Goal: Transaction & Acquisition: Book appointment/travel/reservation

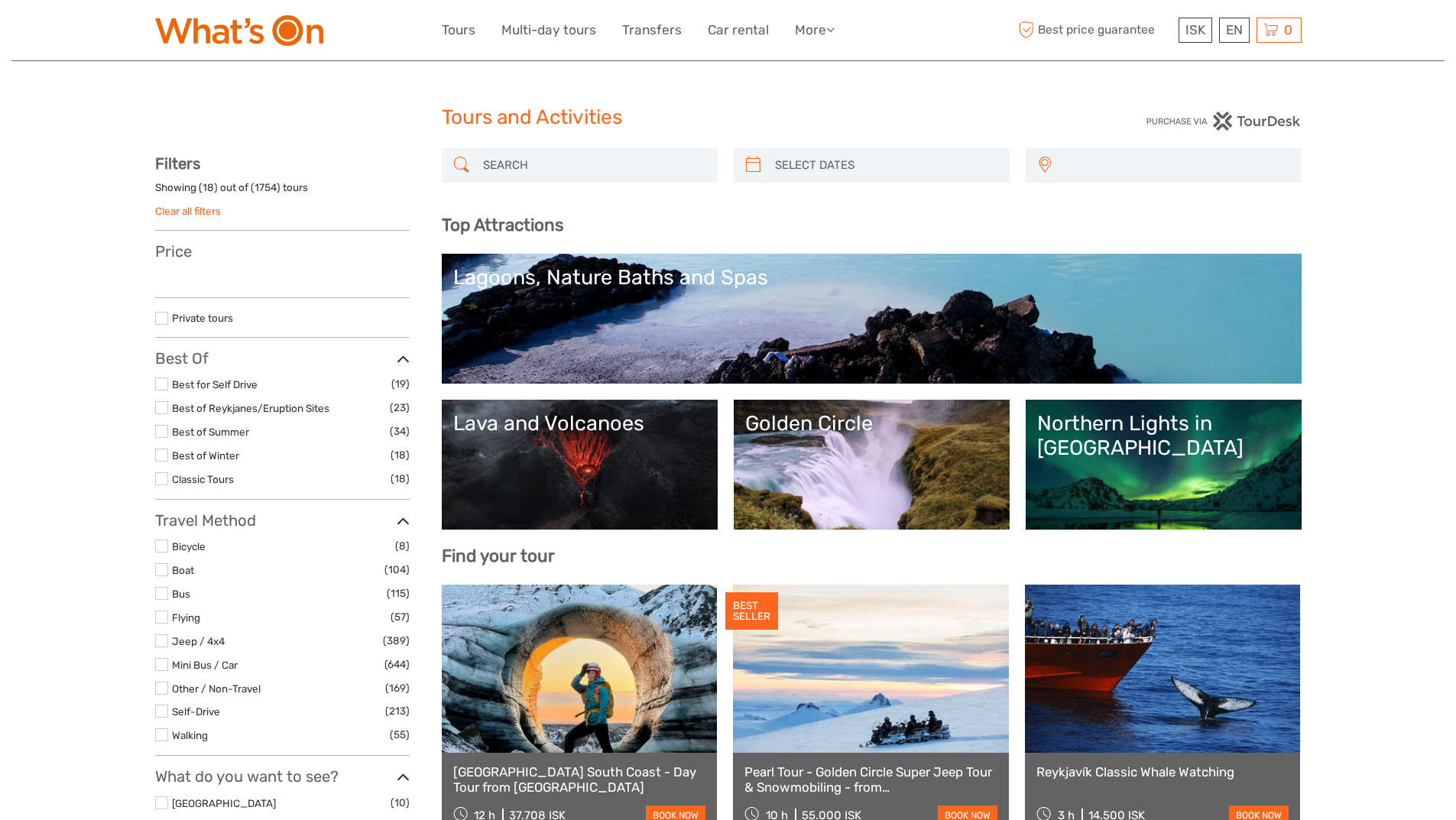
select select
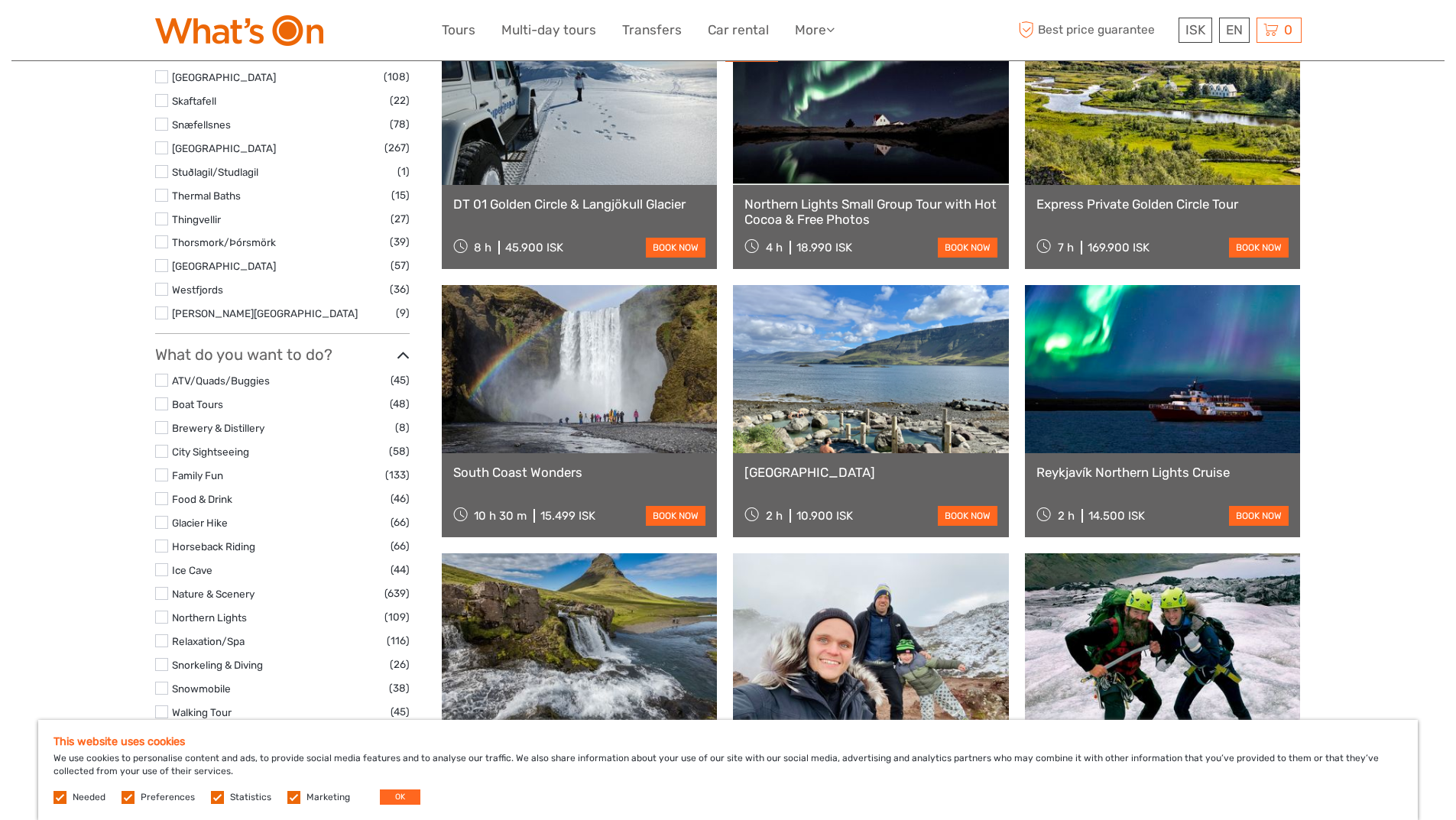
scroll to position [1070, 0]
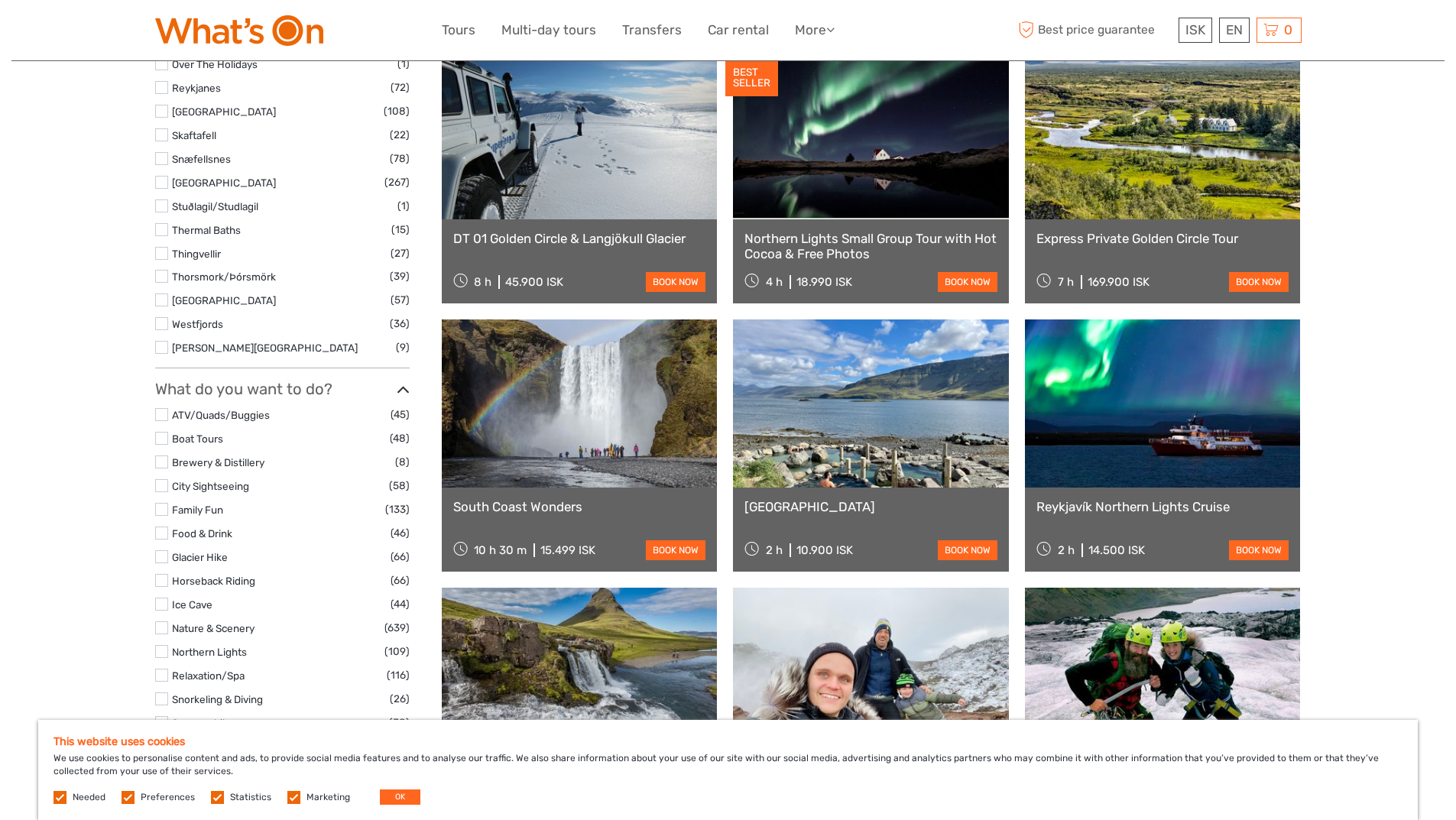
click at [166, 555] on label at bounding box center [162, 557] width 13 height 13
click at [0, 0] on input "checkbox" at bounding box center [0, 0] width 0 height 0
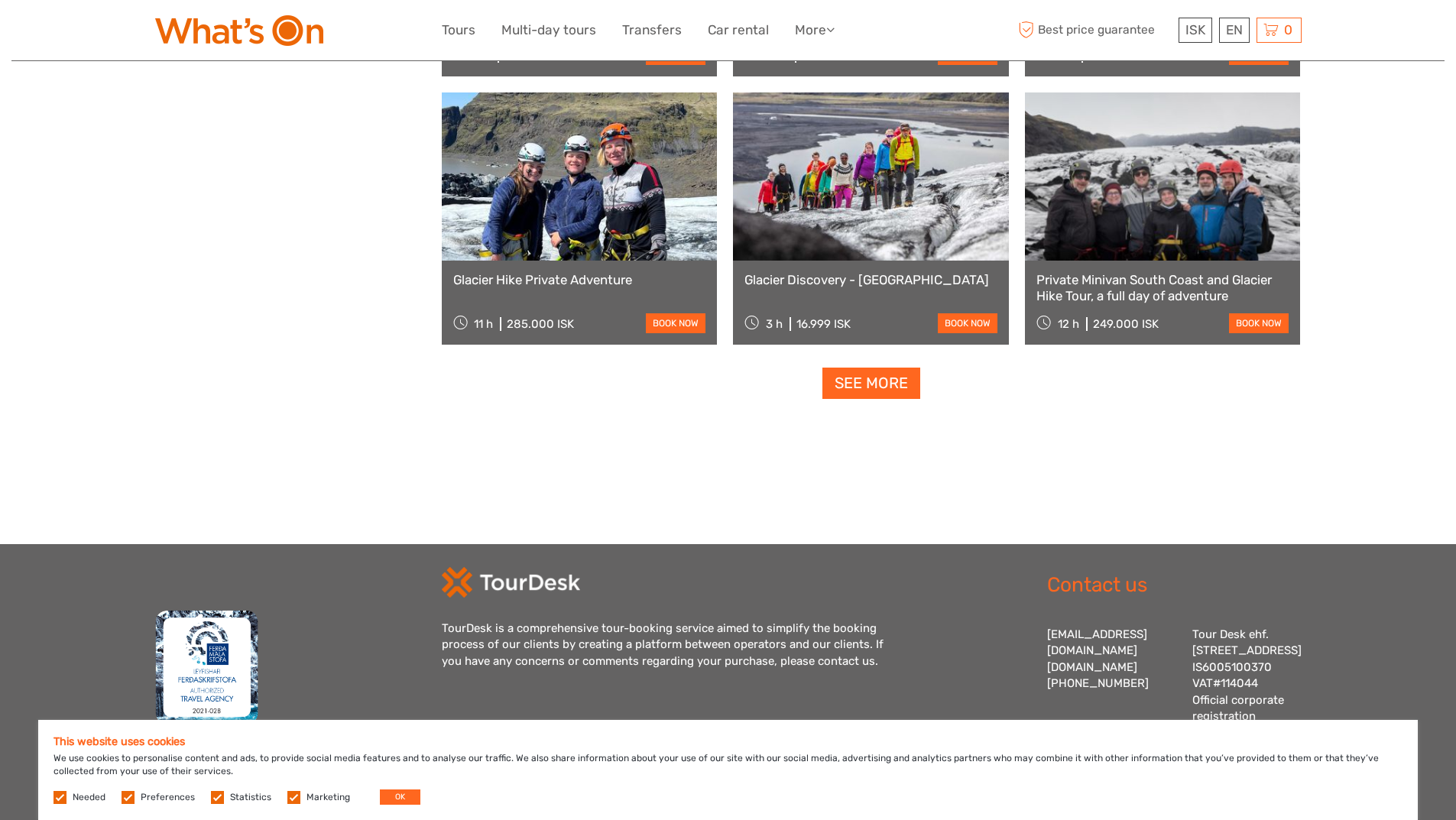
scroll to position [1460, 0]
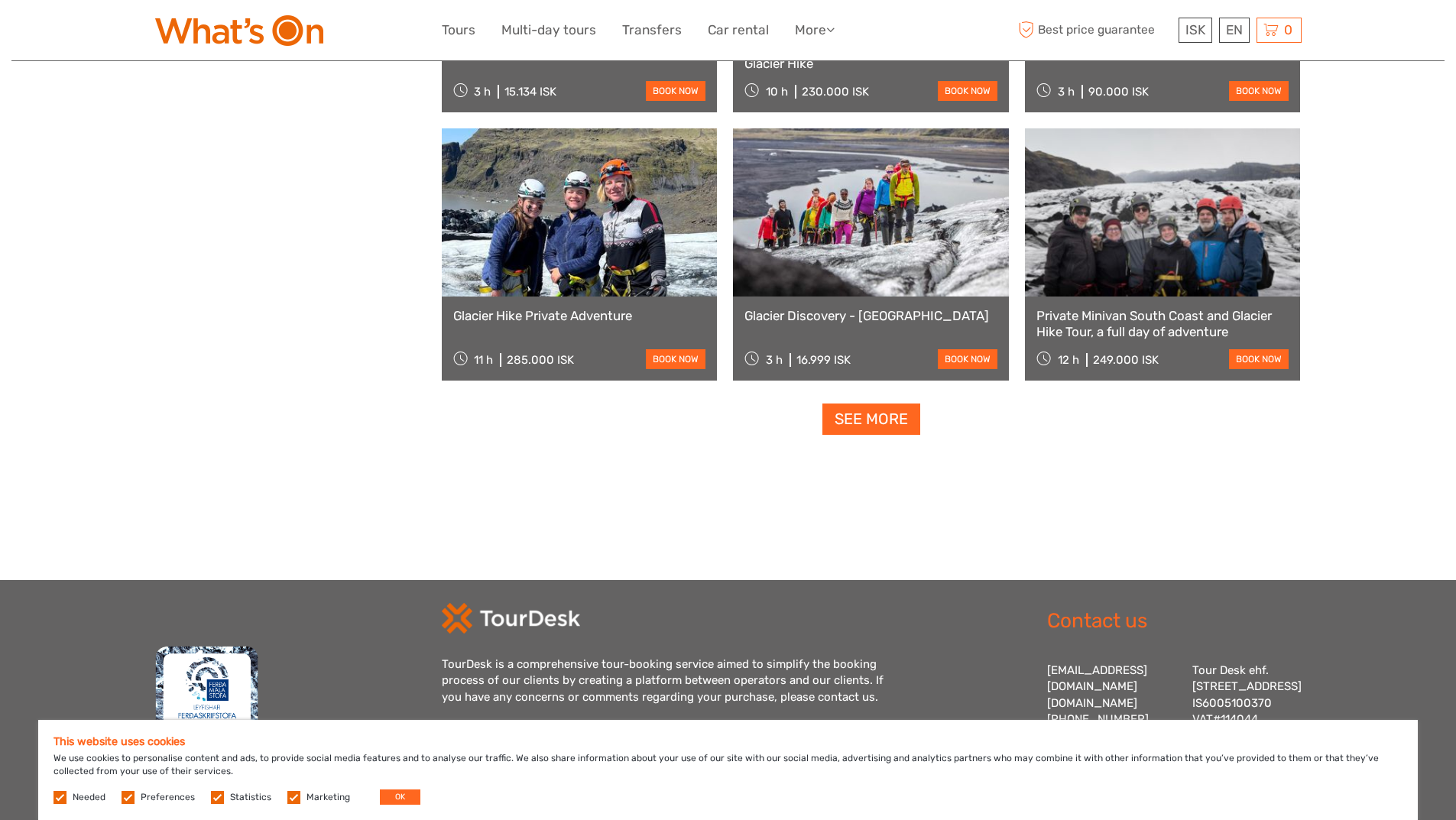
click at [858, 423] on link "See more" at bounding box center [871, 419] width 98 height 31
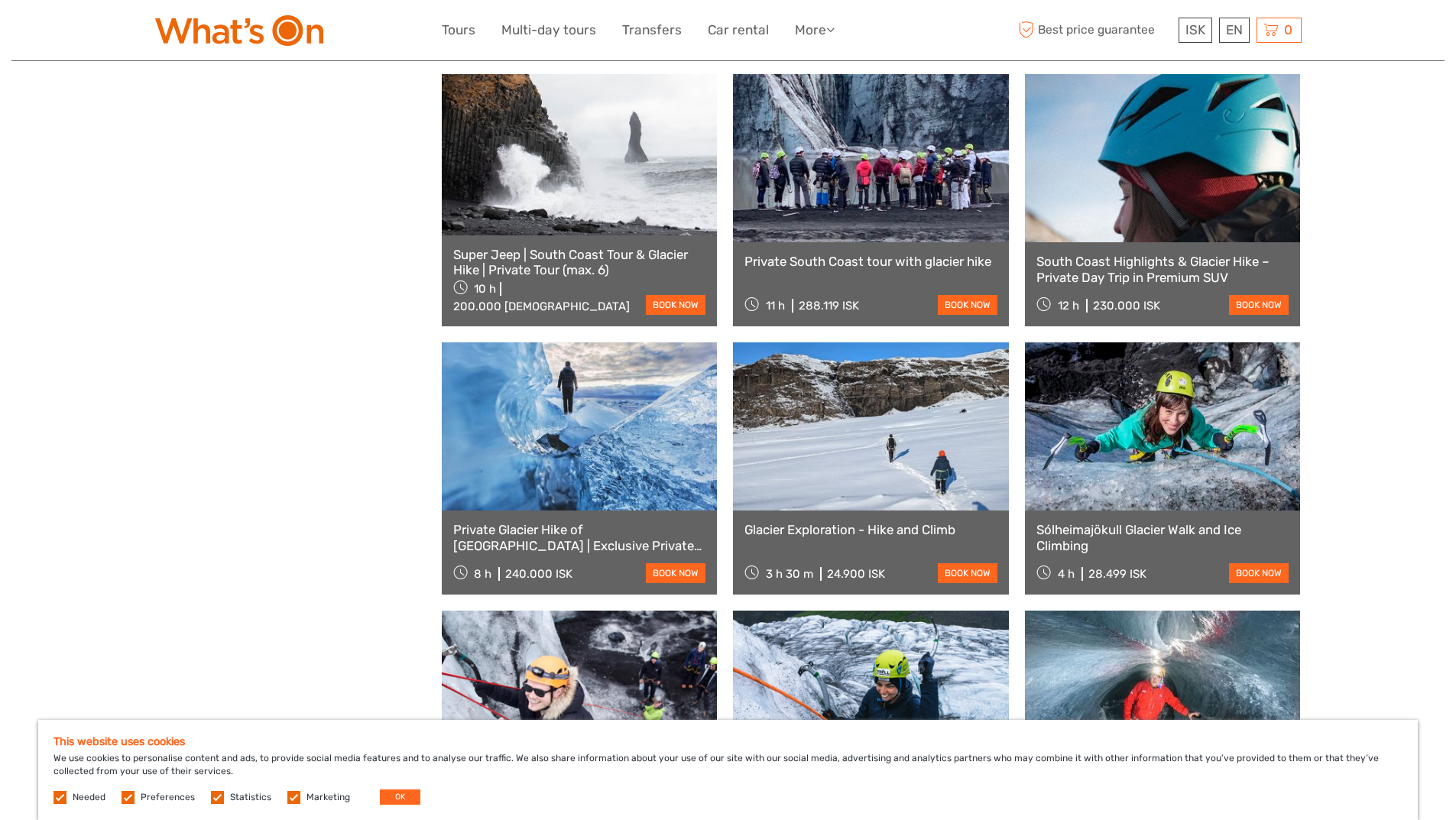
scroll to position [2072, 0]
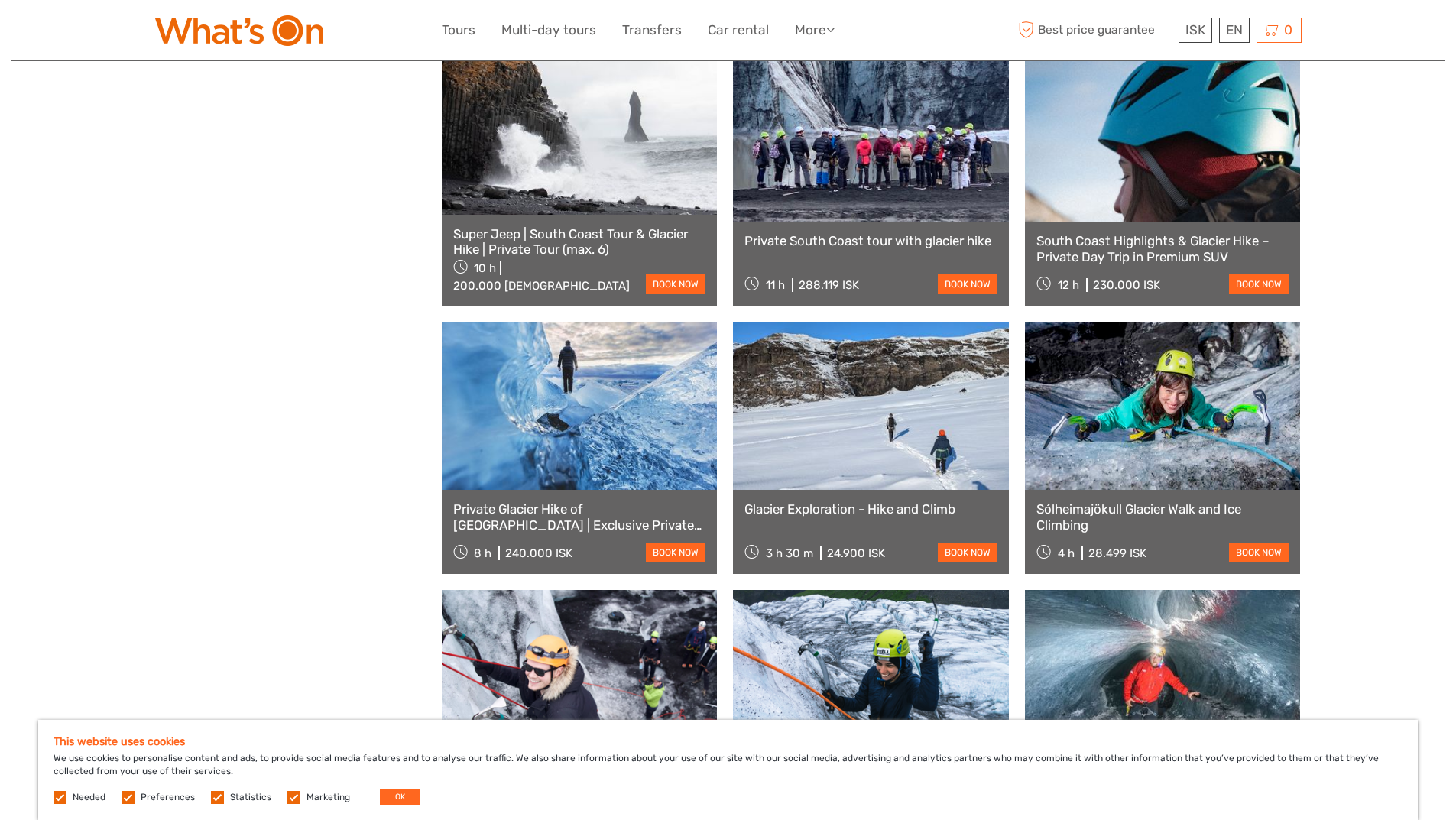
click at [691, 548] on link "book now" at bounding box center [676, 552] width 60 height 20
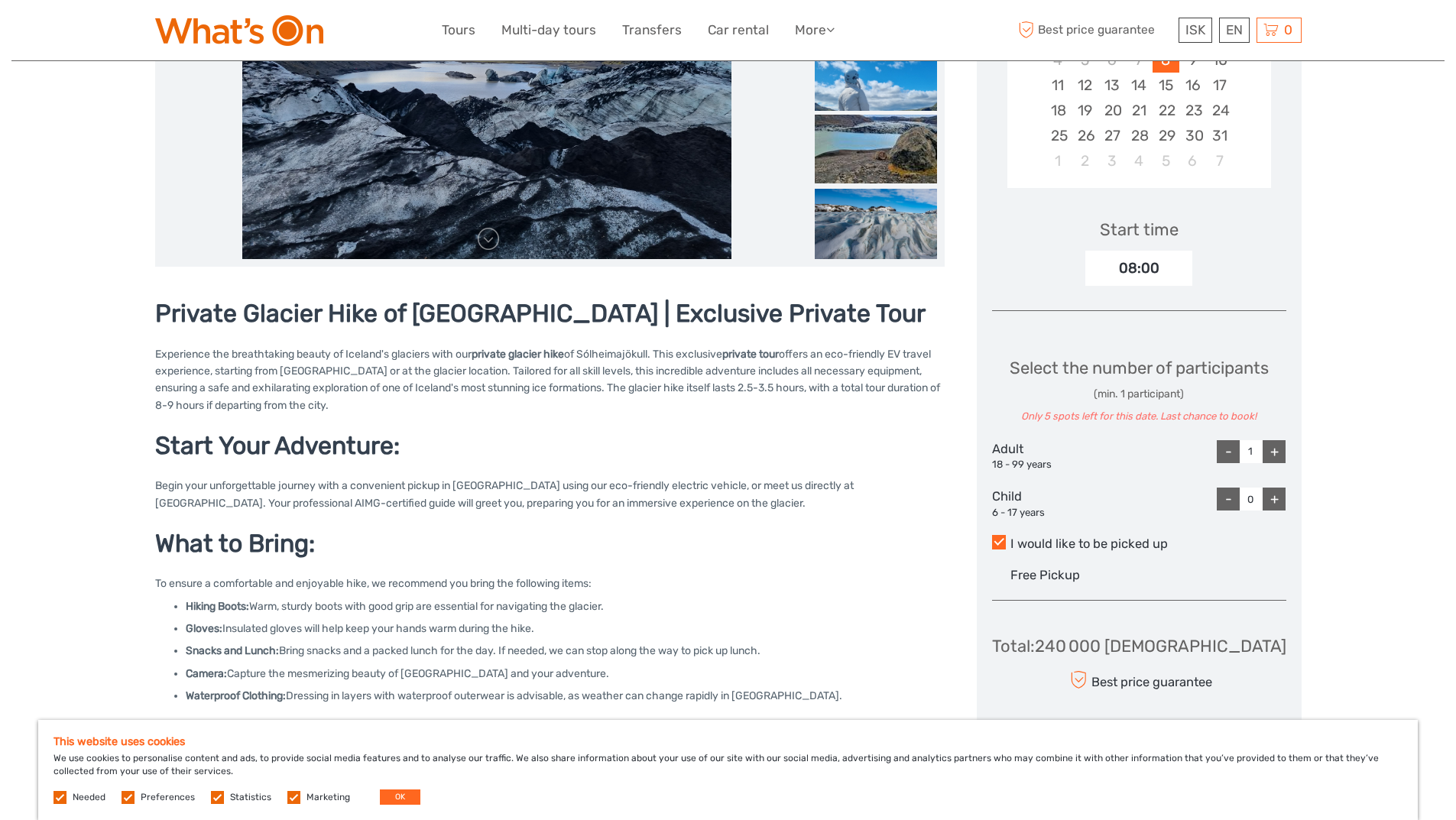
scroll to position [382, 0]
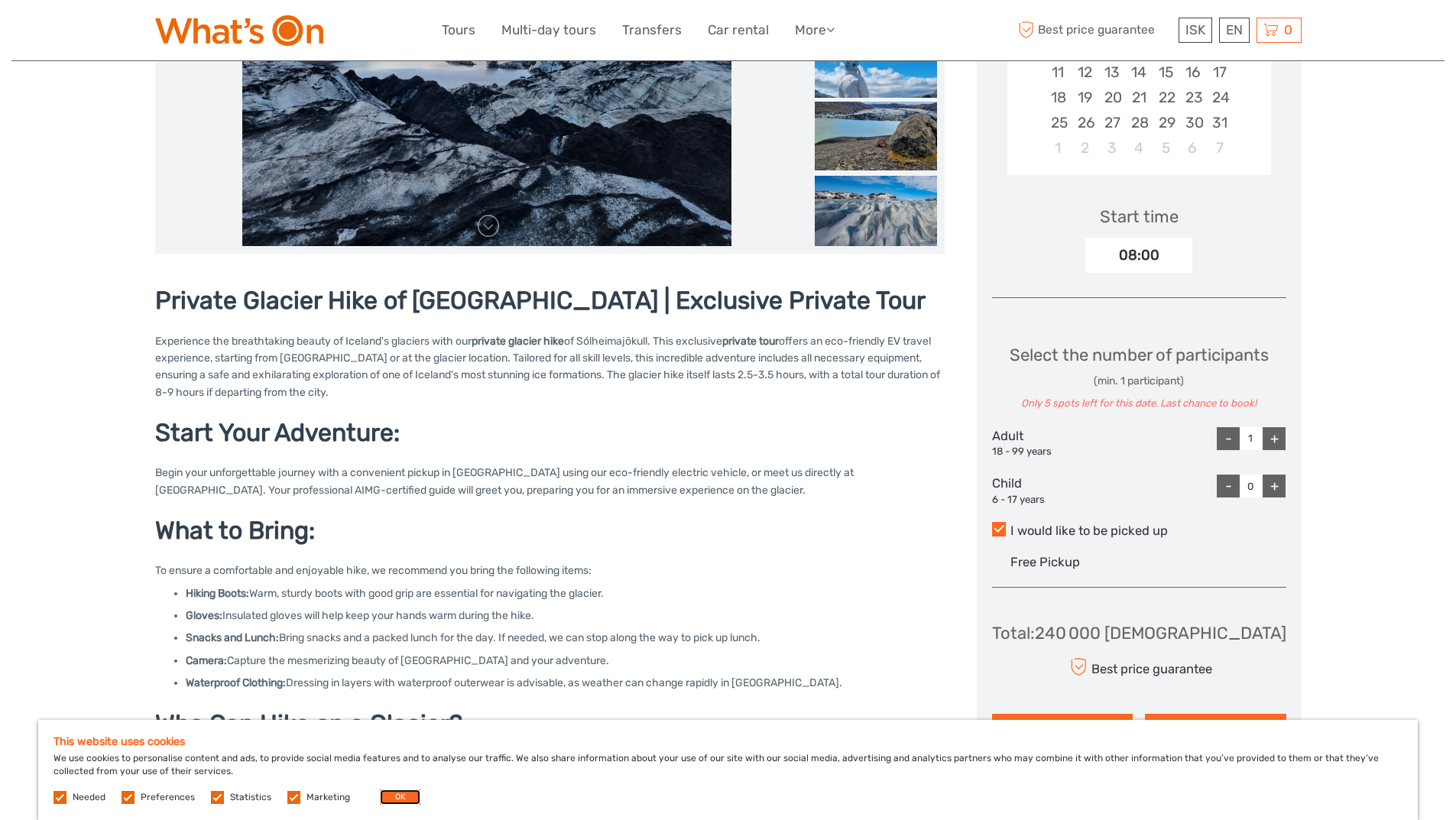
click at [393, 796] on button "OK" at bounding box center [400, 797] width 41 height 15
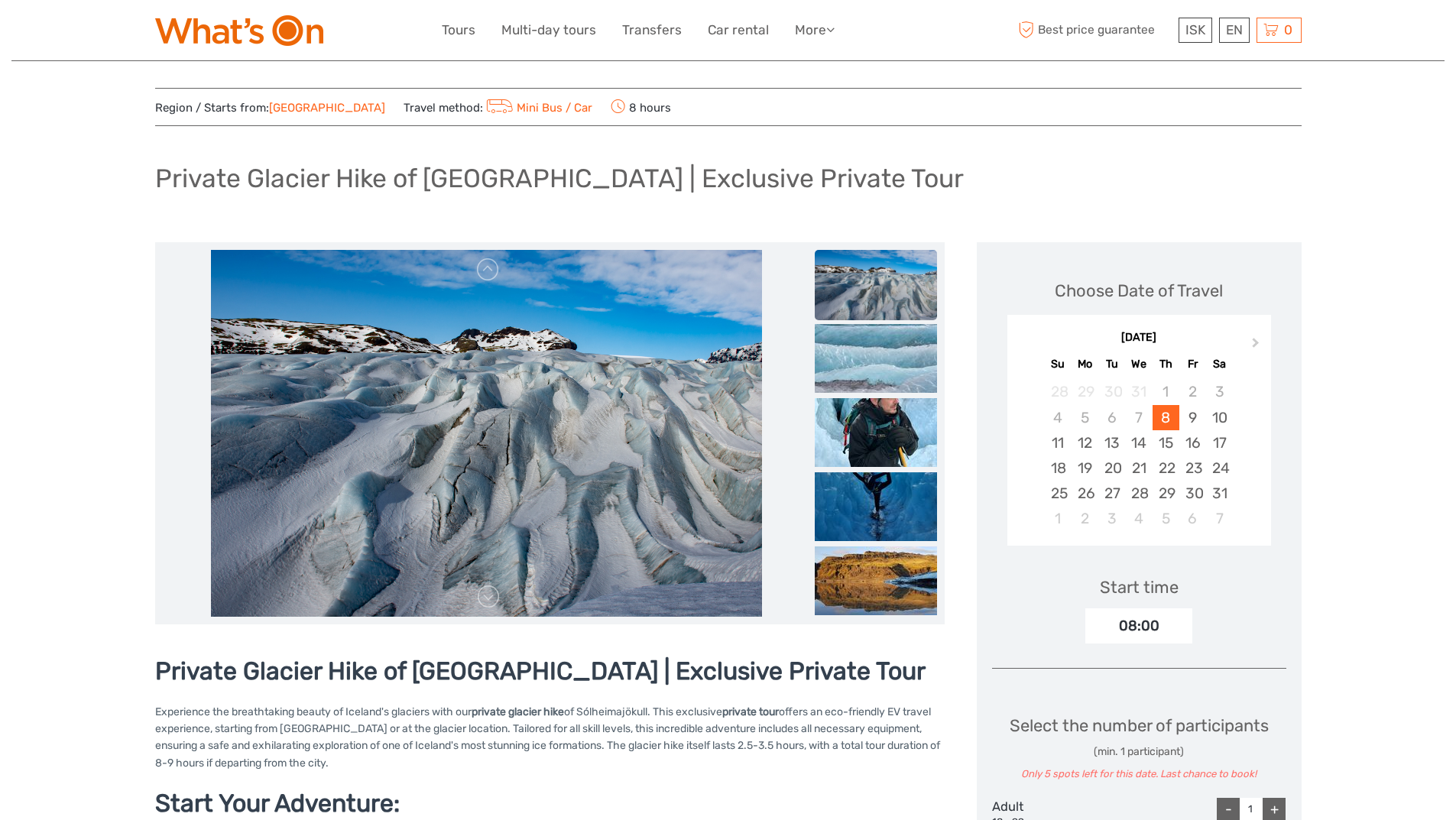
scroll to position [0, 0]
